Goal: Task Accomplishment & Management: Manage account settings

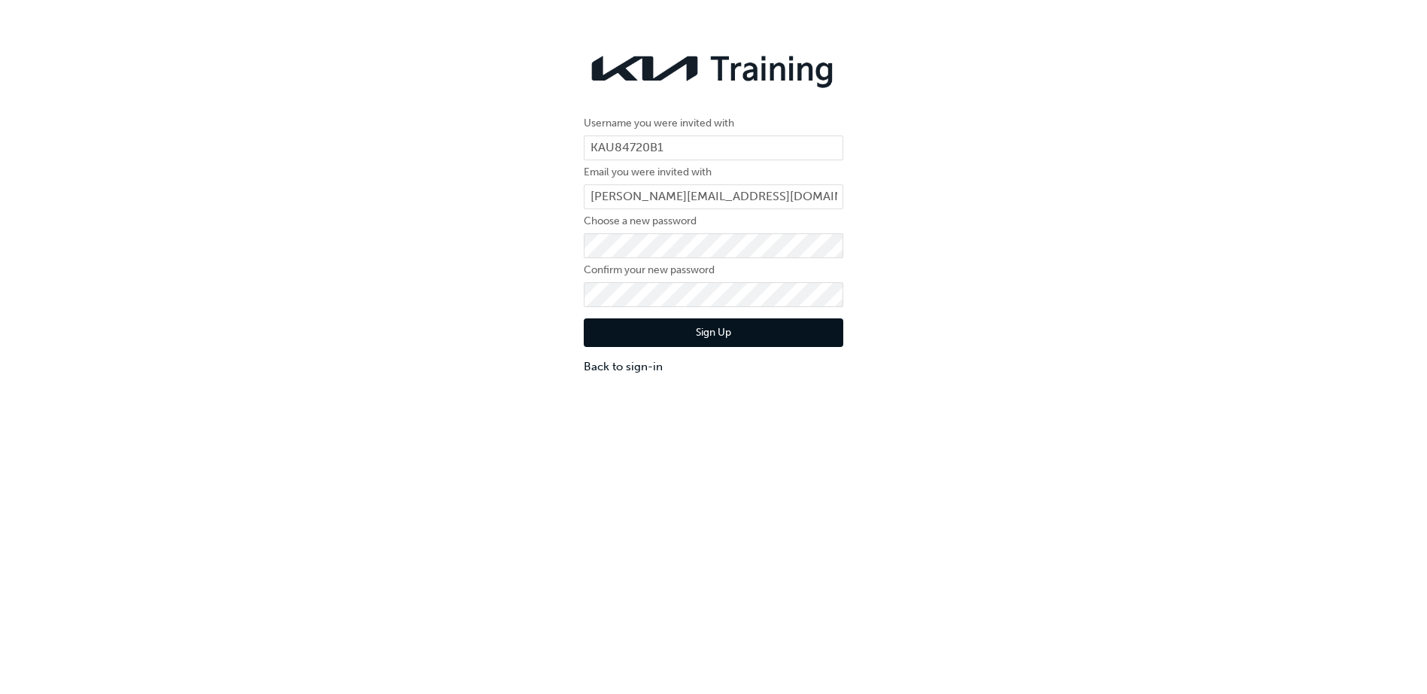
click at [703, 330] on button "Sign Up" at bounding box center [714, 332] width 260 height 29
click at [703, 330] on div "Username you were invited with KAU84720B1 Email you were invited with [PERSON_N…" at bounding box center [713, 381] width 1427 height 694
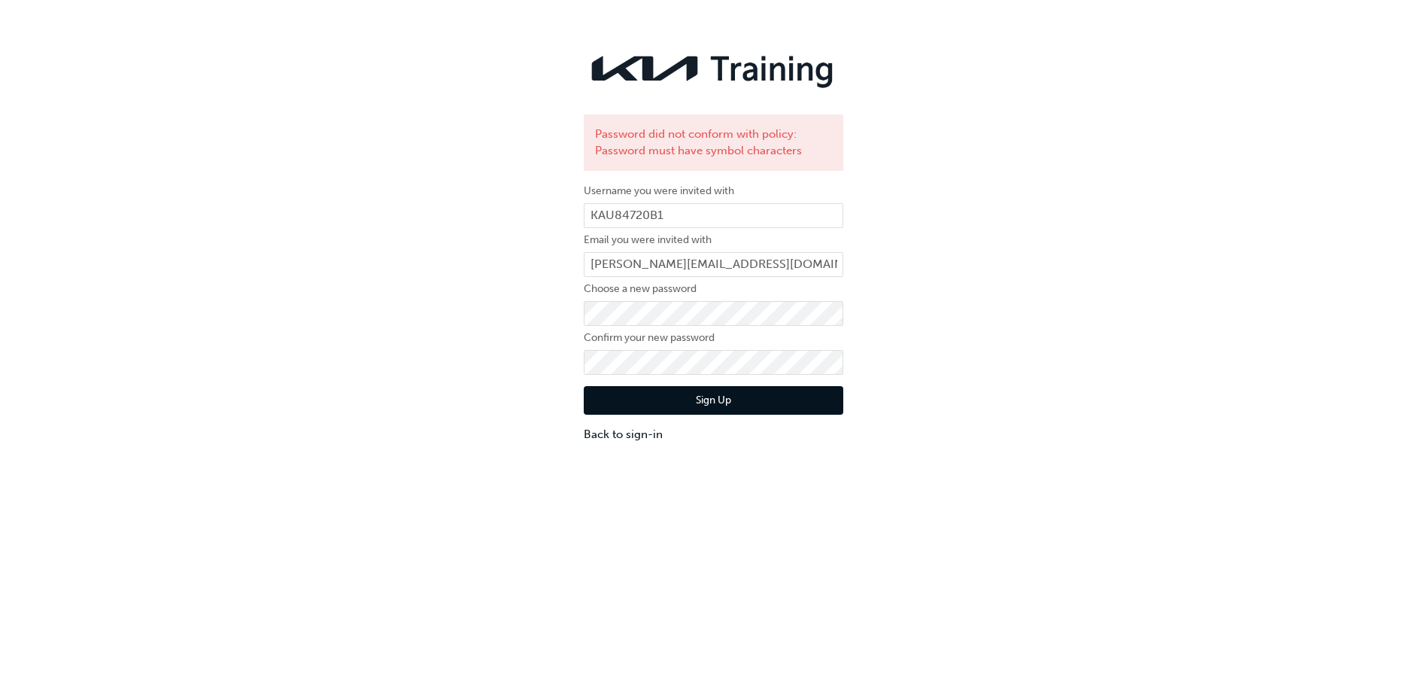
click at [697, 396] on button "Sign Up" at bounding box center [714, 400] width 260 height 29
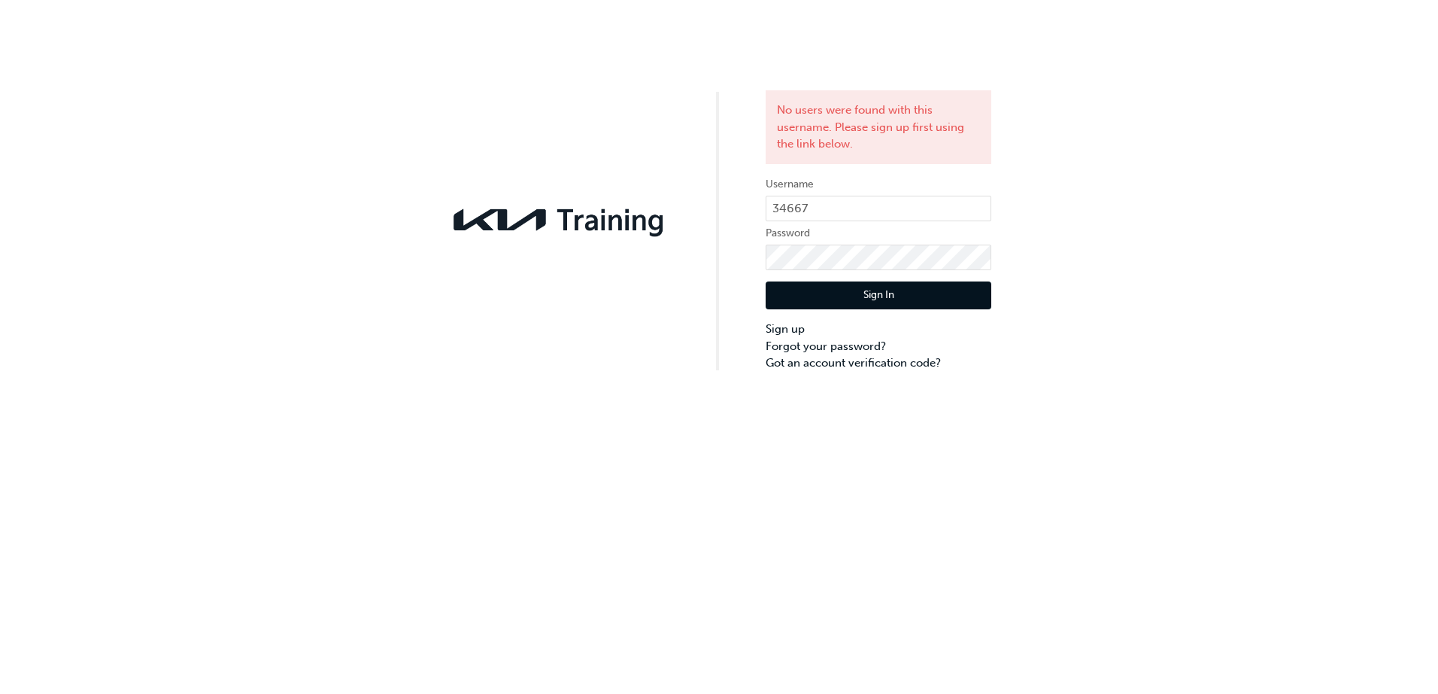
click at [875, 287] on button "Sign In" at bounding box center [879, 295] width 226 height 29
click at [856, 287] on button "Sign In" at bounding box center [879, 295] width 226 height 29
click at [838, 361] on link "Got an account verification code?" at bounding box center [879, 362] width 226 height 17
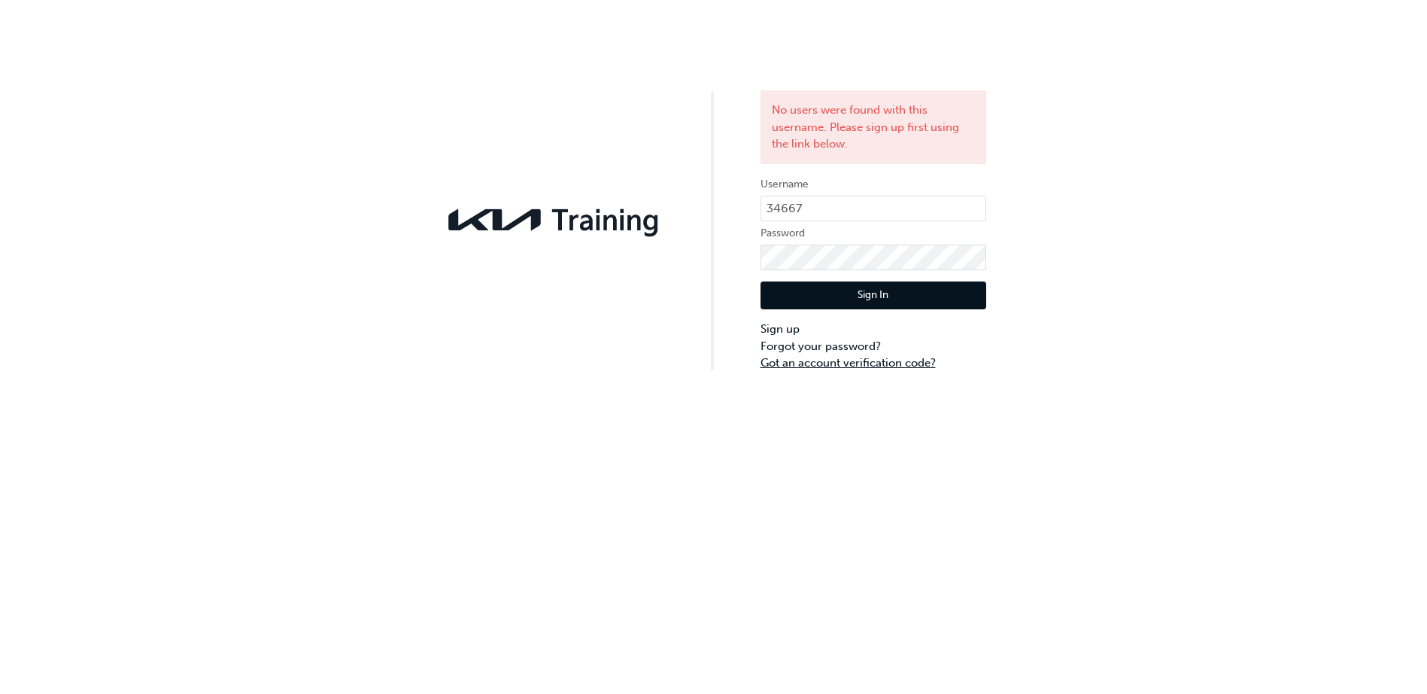
click at [838, 361] on div "No users were found with this username. Please sign up first using the link bel…" at bounding box center [713, 347] width 1427 height 694
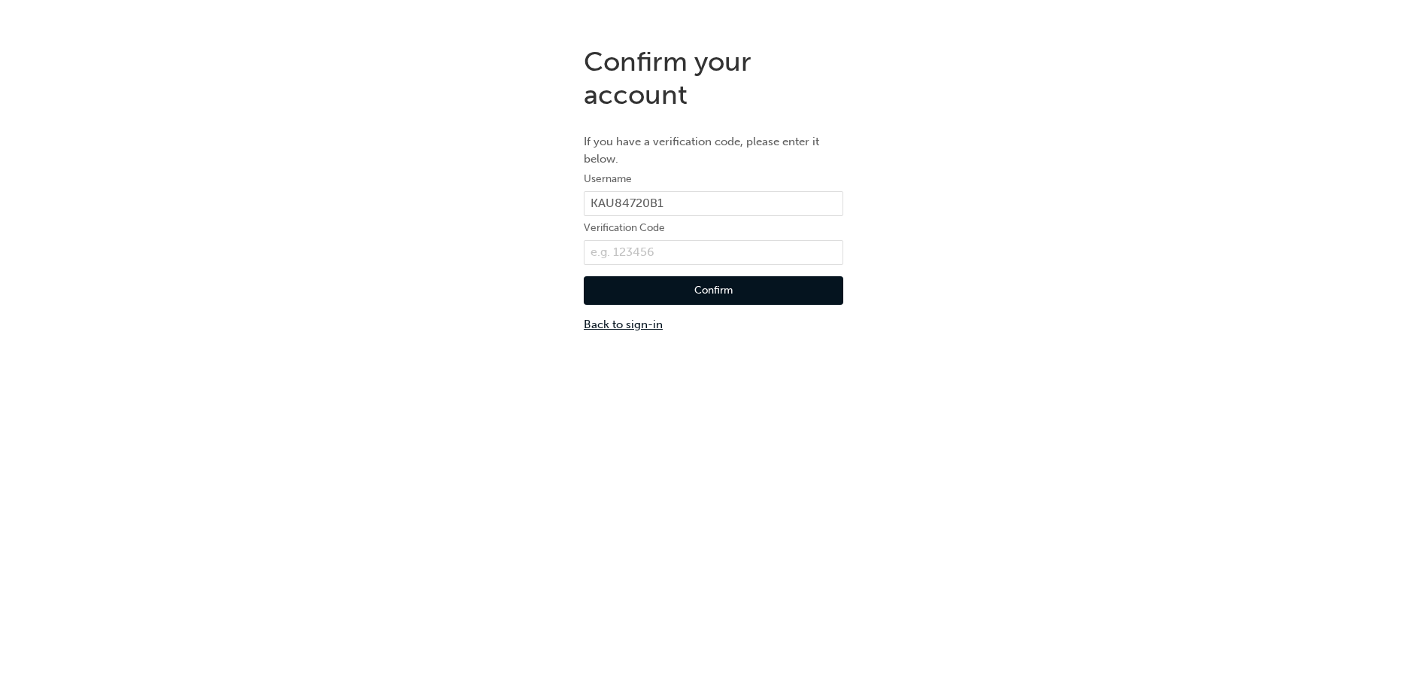
click at [618, 319] on link "Back to sign-in" at bounding box center [714, 324] width 260 height 17
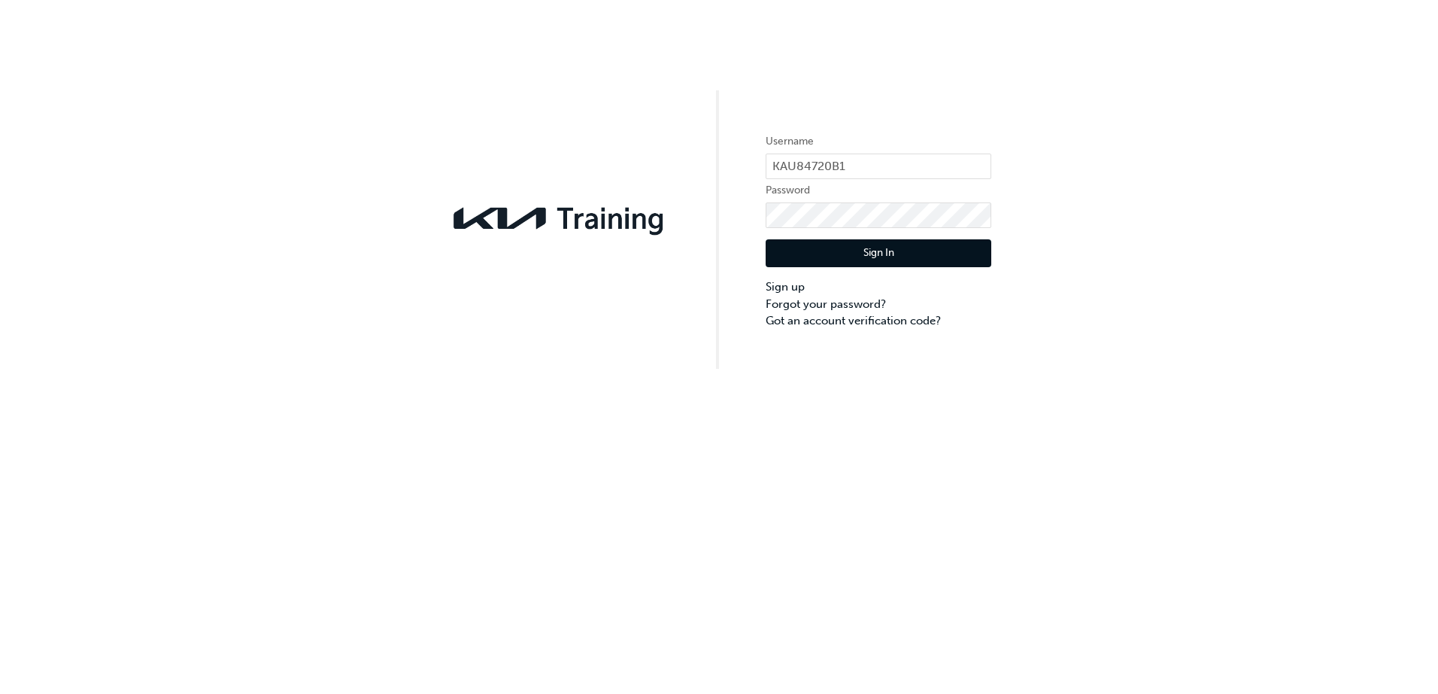
click at [900, 333] on div "Username KAU84720B1 Password Sign In Sign up Forgot your password? Got an accou…" at bounding box center [719, 184] width 1438 height 369
click at [1162, 363] on div "Username KAU84720B1 Password Sign In Sign up Forgot your password? Got an accou…" at bounding box center [719, 184] width 1438 height 369
click at [815, 302] on link "Forgot your password?" at bounding box center [879, 304] width 226 height 17
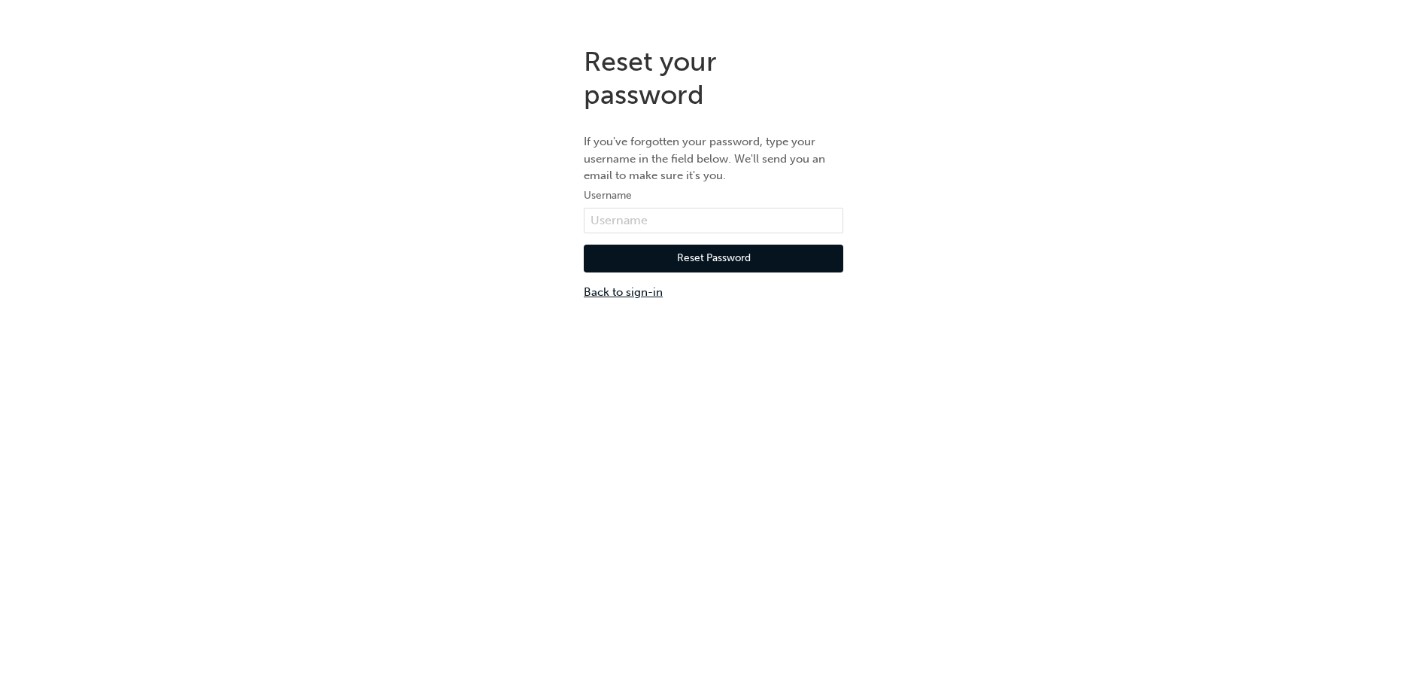
click at [630, 293] on link "Back to sign-in" at bounding box center [714, 292] width 260 height 17
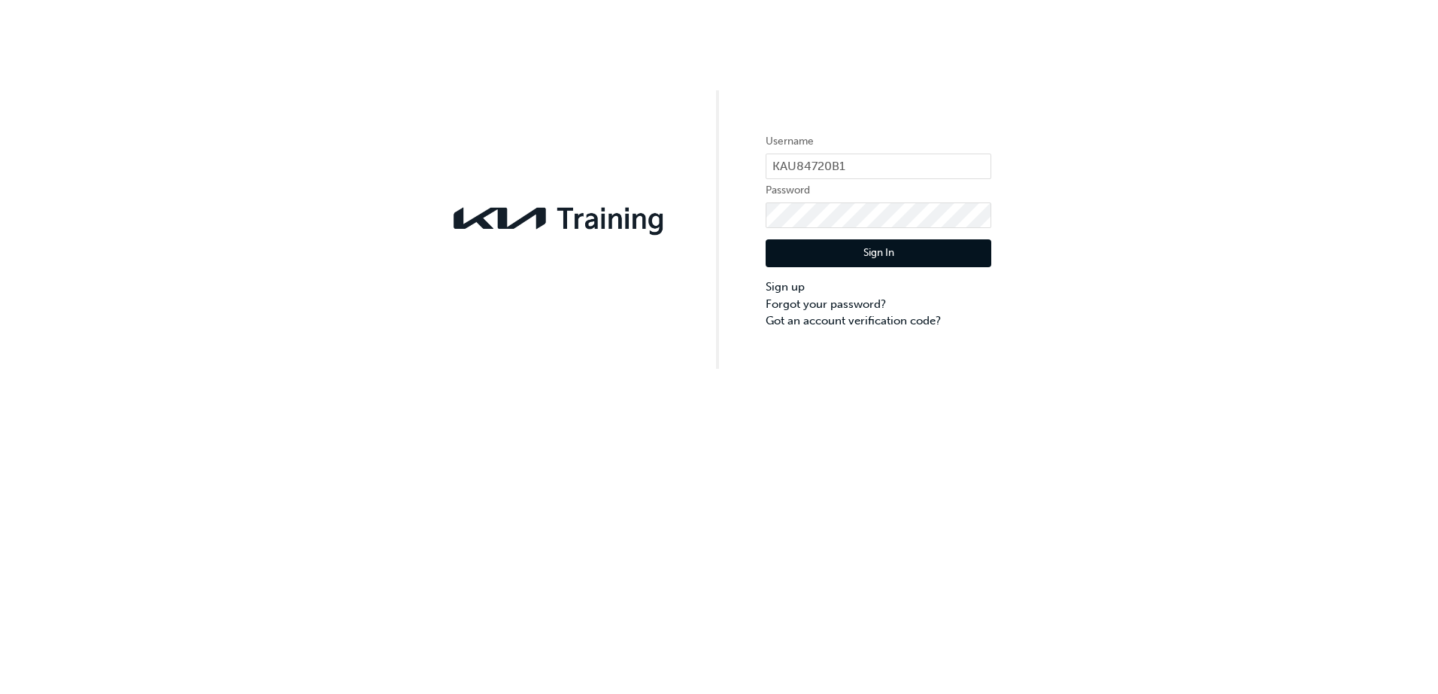
click at [863, 454] on div "Username KAU84720B1 Password Sign In Sign up Forgot your password? Got an accou…" at bounding box center [719, 347] width 1438 height 694
click at [864, 454] on div "Username KAU84720B1 Password Sign In Sign up Forgot your password? Got an accou…" at bounding box center [719, 347] width 1438 height 694
drag, startPoint x: 861, startPoint y: 158, endPoint x: 850, endPoint y: 160, distance: 10.8
click at [861, 158] on input "KAU84720B1" at bounding box center [879, 166] width 226 height 26
drag, startPoint x: 850, startPoint y: 160, endPoint x: 815, endPoint y: 161, distance: 35.4
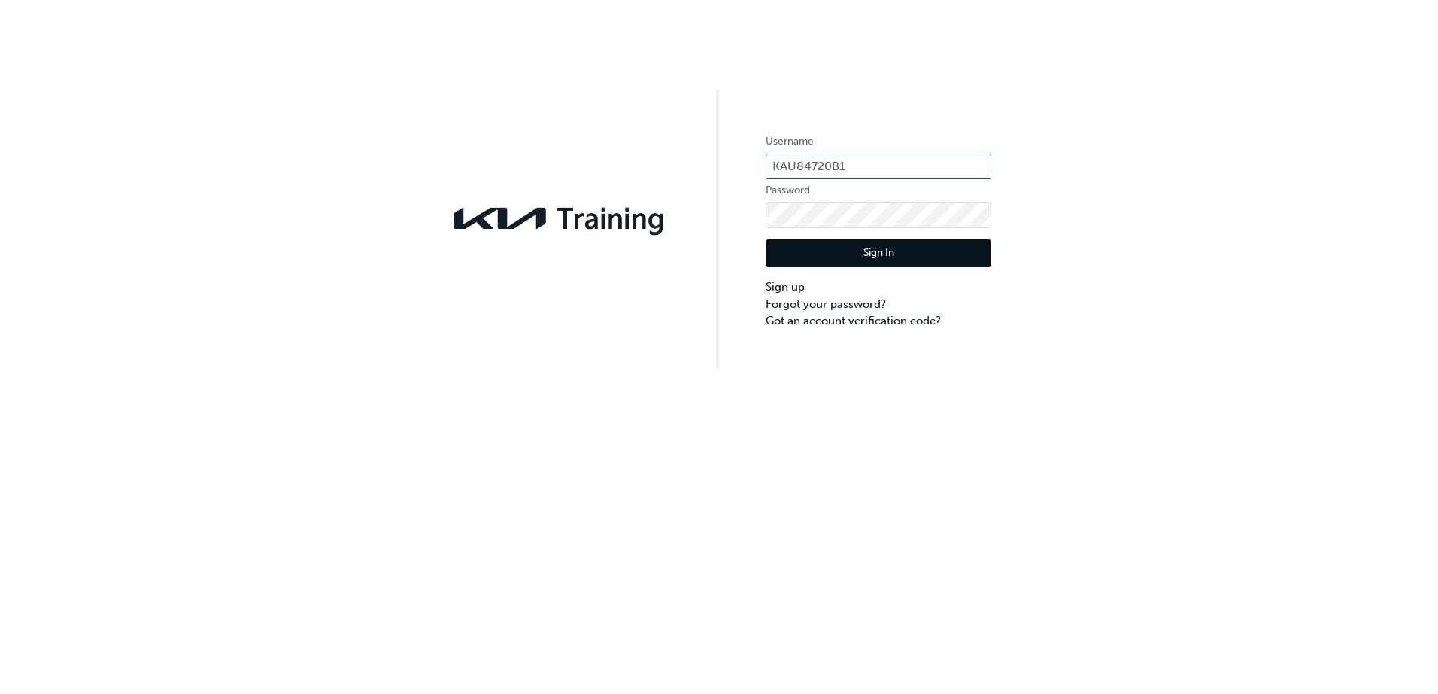
click at [816, 161] on input "KAU84720B1" at bounding box center [879, 166] width 226 height 26
click at [812, 161] on input "KAU84720B1" at bounding box center [879, 166] width 226 height 26
drag, startPoint x: 811, startPoint y: 161, endPoint x: 800, endPoint y: 161, distance: 10.5
click at [809, 161] on input "KAU84720B1" at bounding box center [879, 166] width 226 height 26
click at [803, 161] on input "KAU84720B1" at bounding box center [879, 166] width 226 height 26
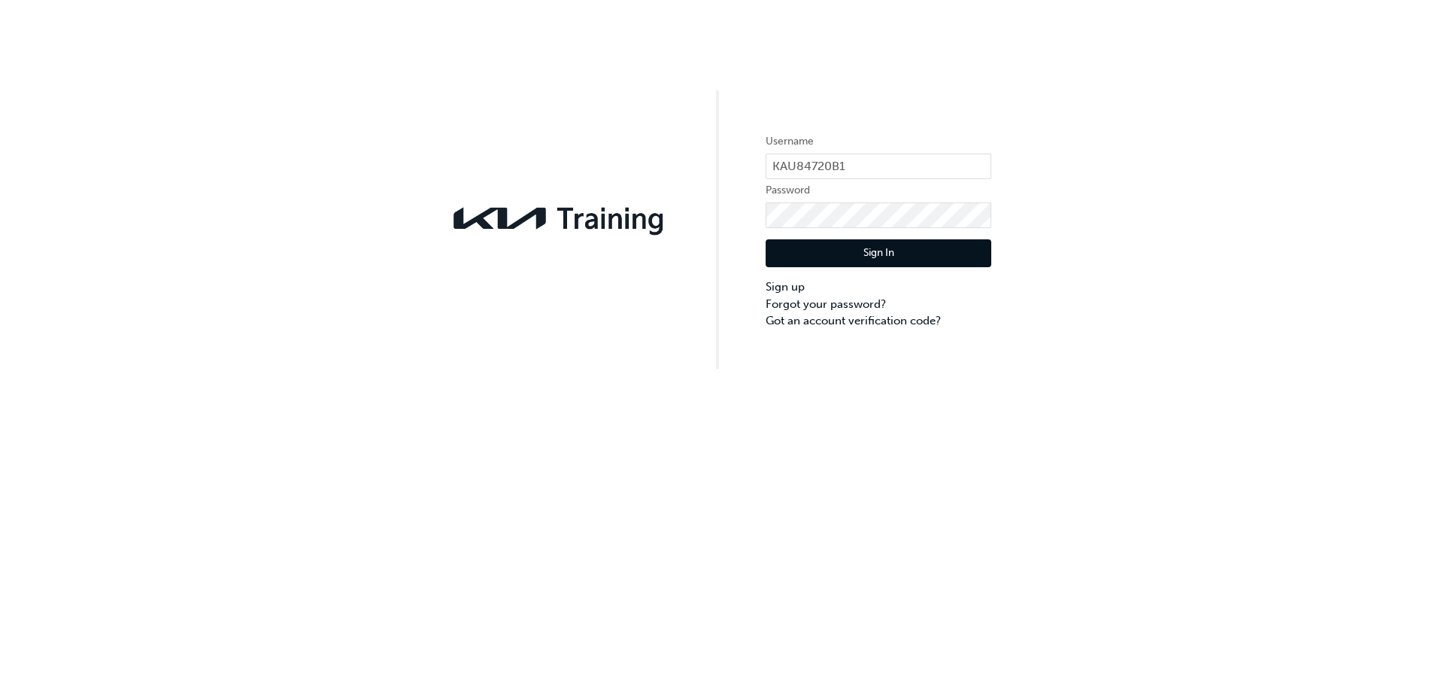
click at [1001, 372] on div "Username KAU84720B1 Password Sign In Sign up Forgot your password? Got an accou…" at bounding box center [719, 347] width 1438 height 694
click at [797, 305] on link "Forgot your password?" at bounding box center [879, 304] width 226 height 17
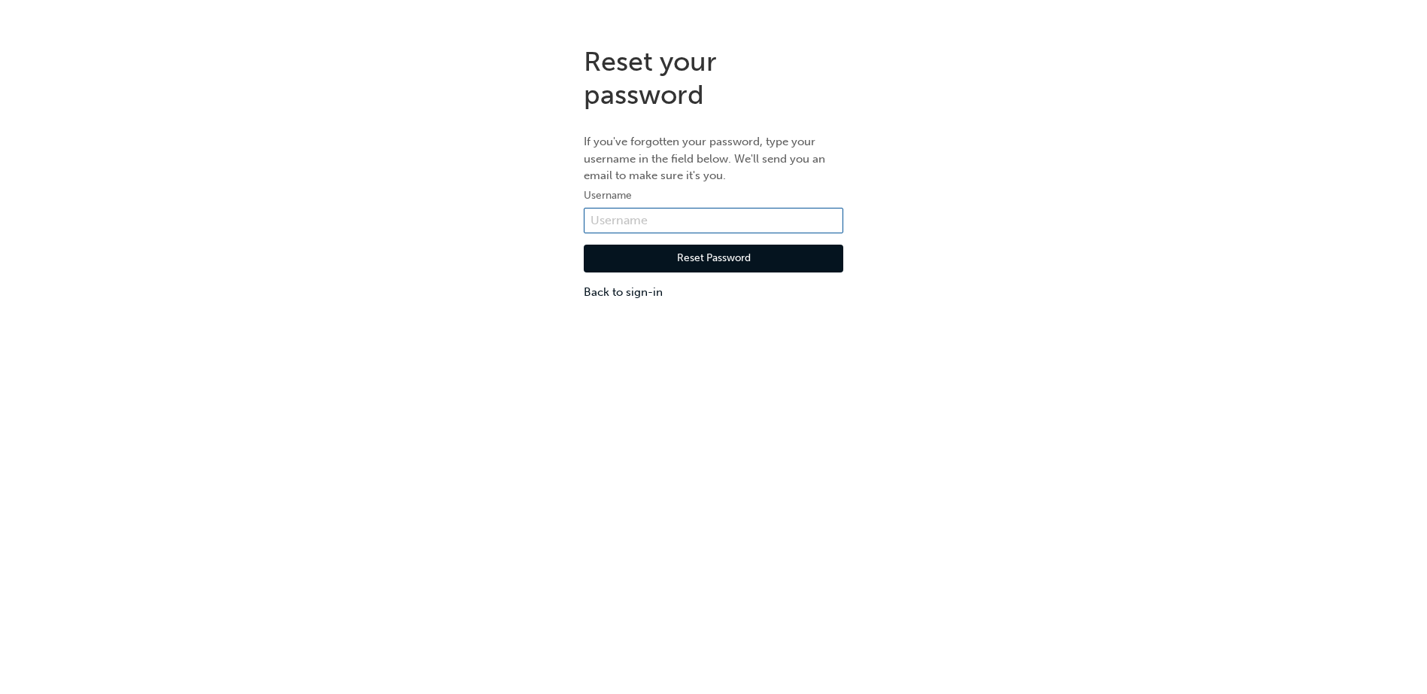
paste input "KAU84720B1"
type input "KAU84720B1"
click at [688, 254] on button "Reset Password" at bounding box center [714, 258] width 260 height 29
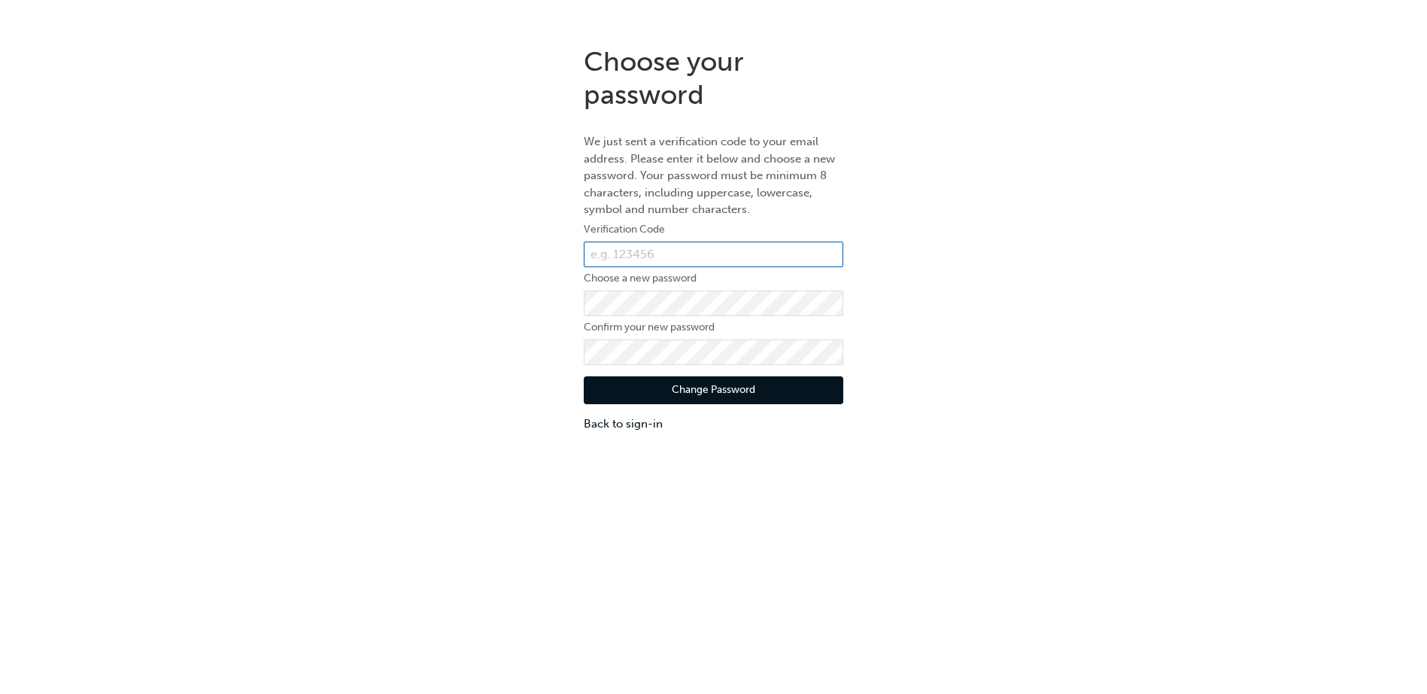
click at [624, 249] on input "text" at bounding box center [714, 254] width 260 height 26
type input "854330"
click at [709, 383] on button "Change Password" at bounding box center [714, 390] width 260 height 29
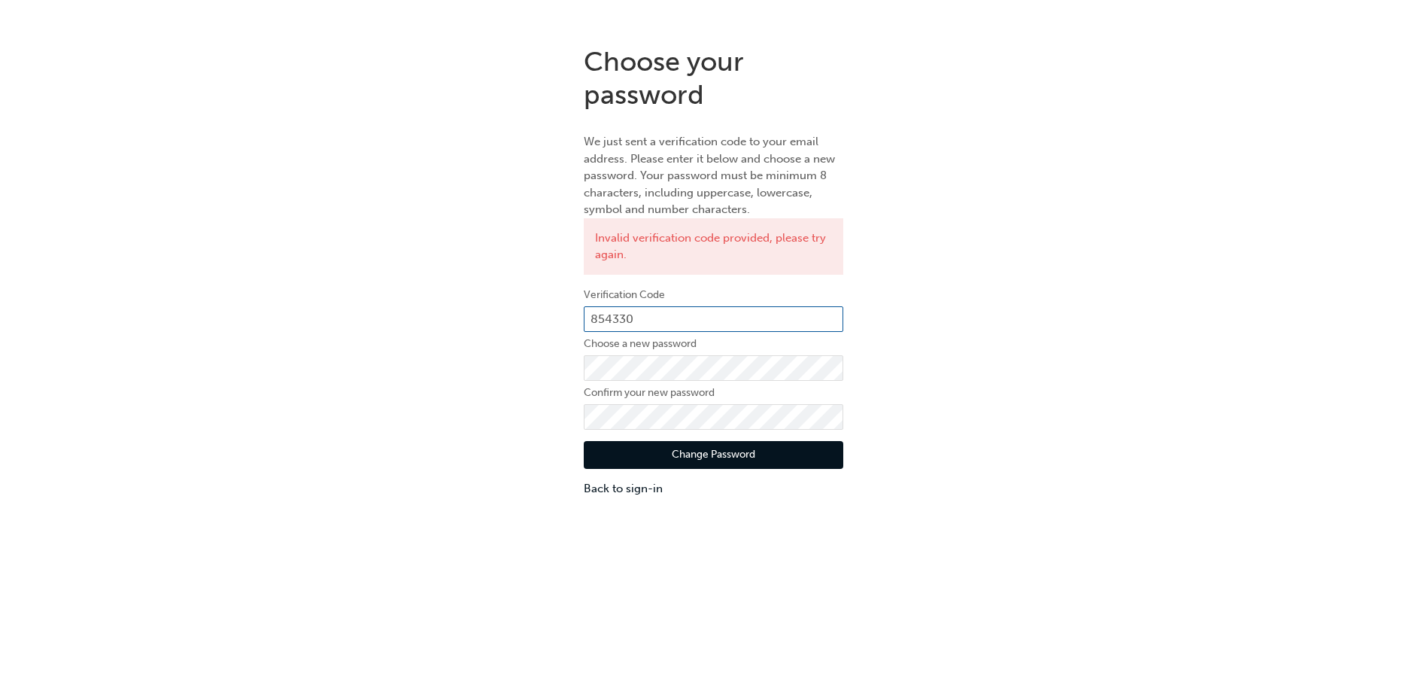
click at [638, 314] on input "854330" at bounding box center [714, 319] width 260 height 26
drag, startPoint x: 592, startPoint y: 311, endPoint x: 562, endPoint y: 305, distance: 30.8
click at [584, 310] on input "854330" at bounding box center [714, 319] width 260 height 26
click at [572, 308] on div "Choose your password We just sent a verification code to your email address. Pl…" at bounding box center [713, 271] width 282 height 475
click at [611, 316] on input "854330" at bounding box center [714, 319] width 260 height 26
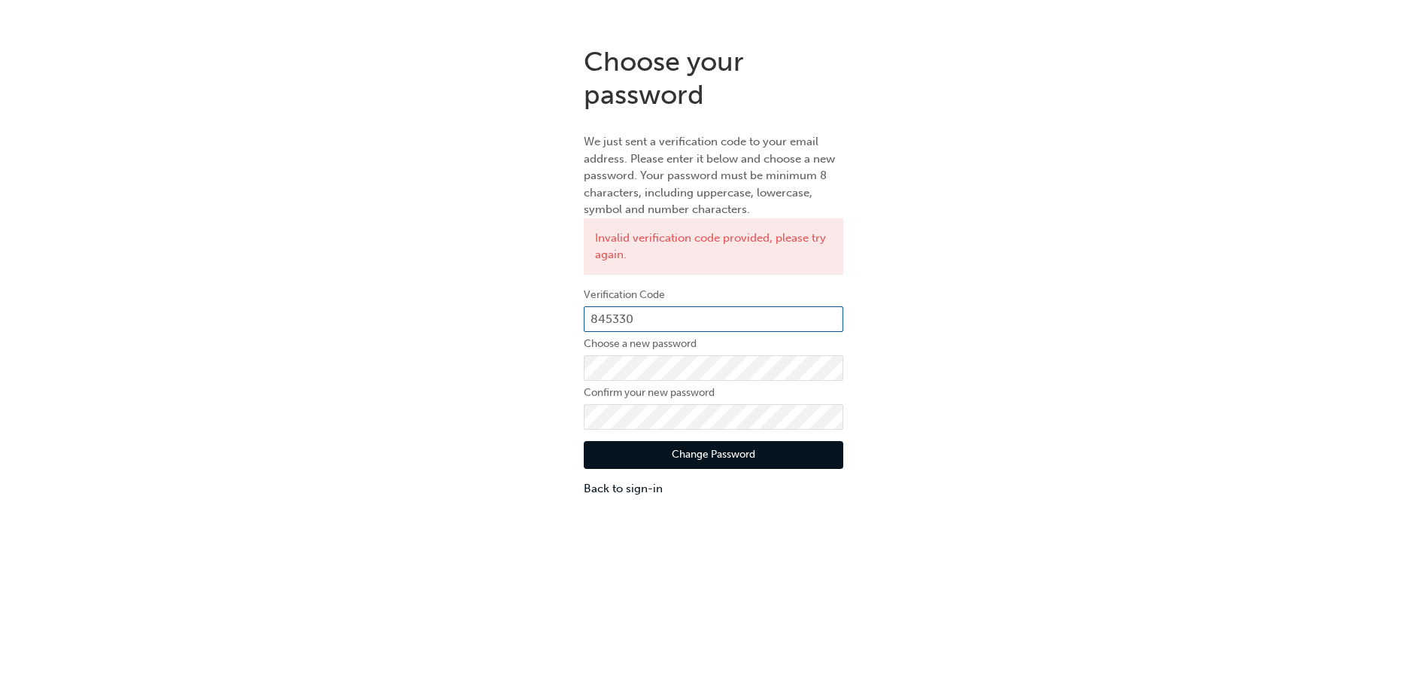
type input "845330"
click at [712, 448] on button "Change Password" at bounding box center [714, 455] width 260 height 29
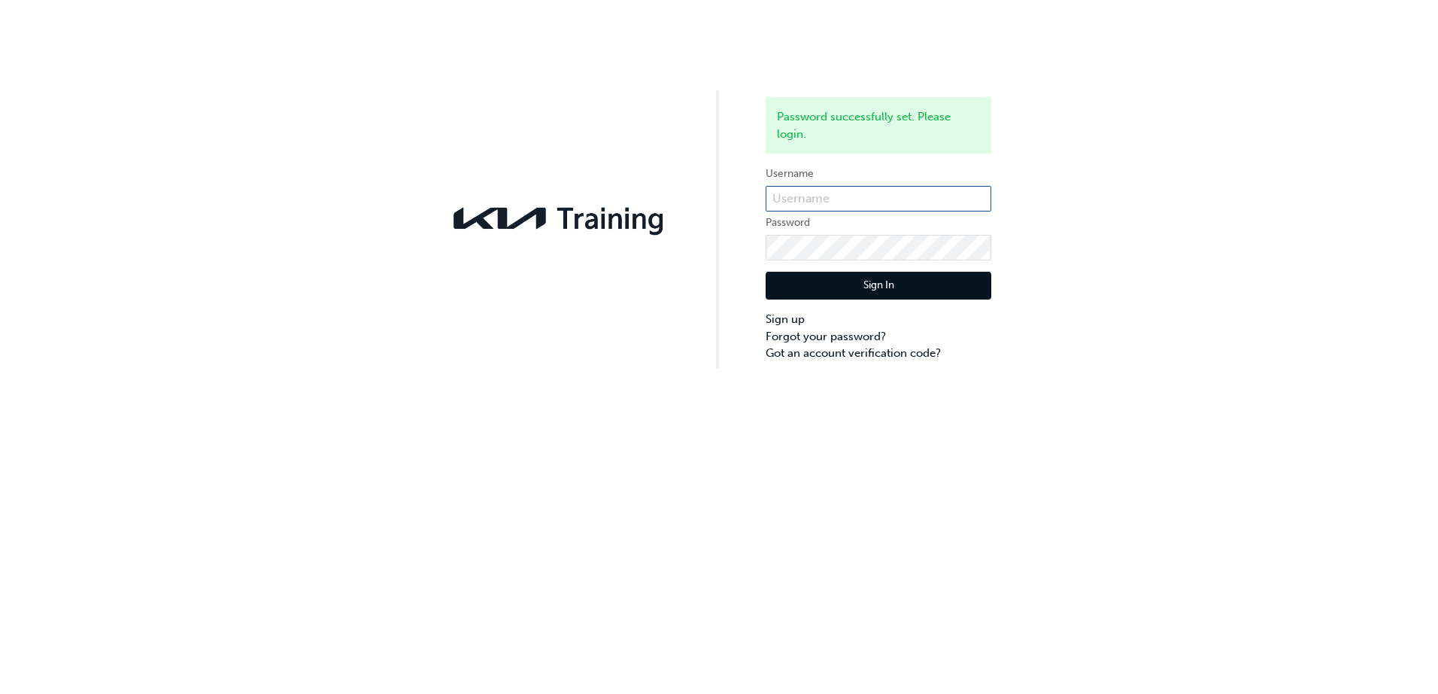
paste input "KAU84720B1"
type input "KAU84720B1"
click at [1077, 263] on div "Password successfully set. Please login. Username KAU84720B1 Password Sign In S…" at bounding box center [719, 184] width 1438 height 369
click at [886, 276] on button "Sign In" at bounding box center [879, 286] width 226 height 29
click at [886, 276] on div "Password successfully set. Please login. Username KAU84720B1 Password Sign In S…" at bounding box center [719, 347] width 1438 height 694
